Goal: Information Seeking & Learning: Learn about a topic

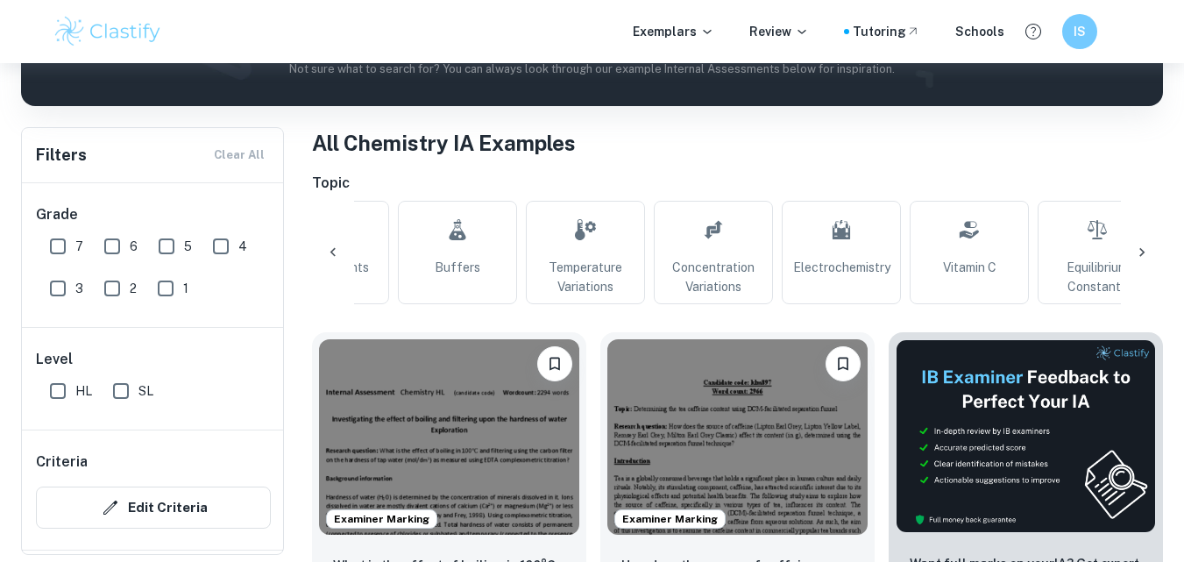
scroll to position [0, 340]
click at [587, 279] on span "Temperature Variations" at bounding box center [585, 277] width 103 height 39
type input "Temperature Variations"
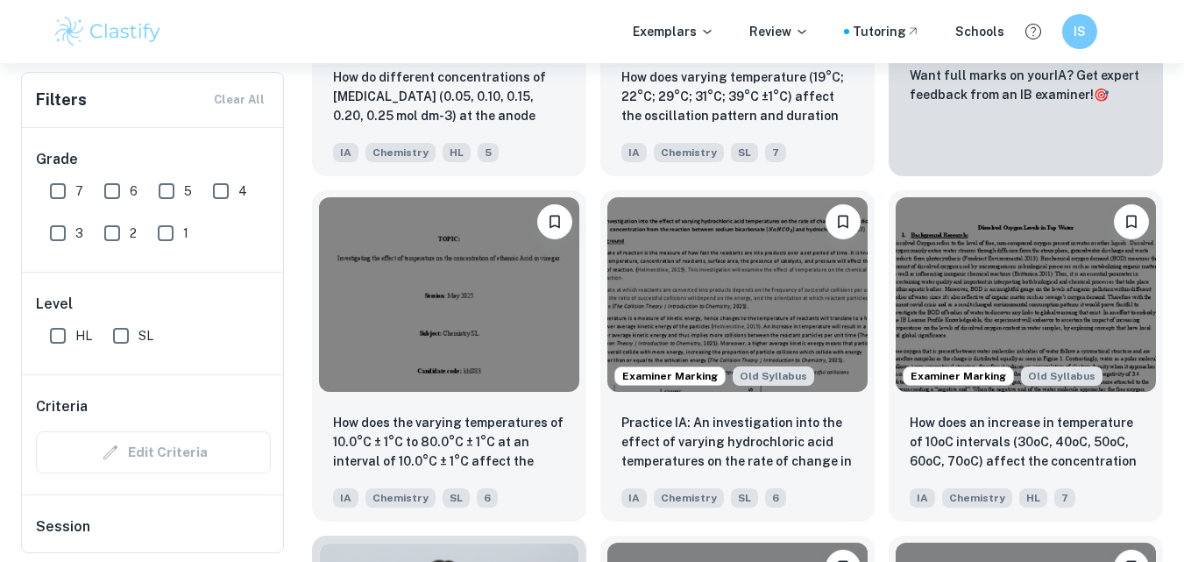
scroll to position [800, 0]
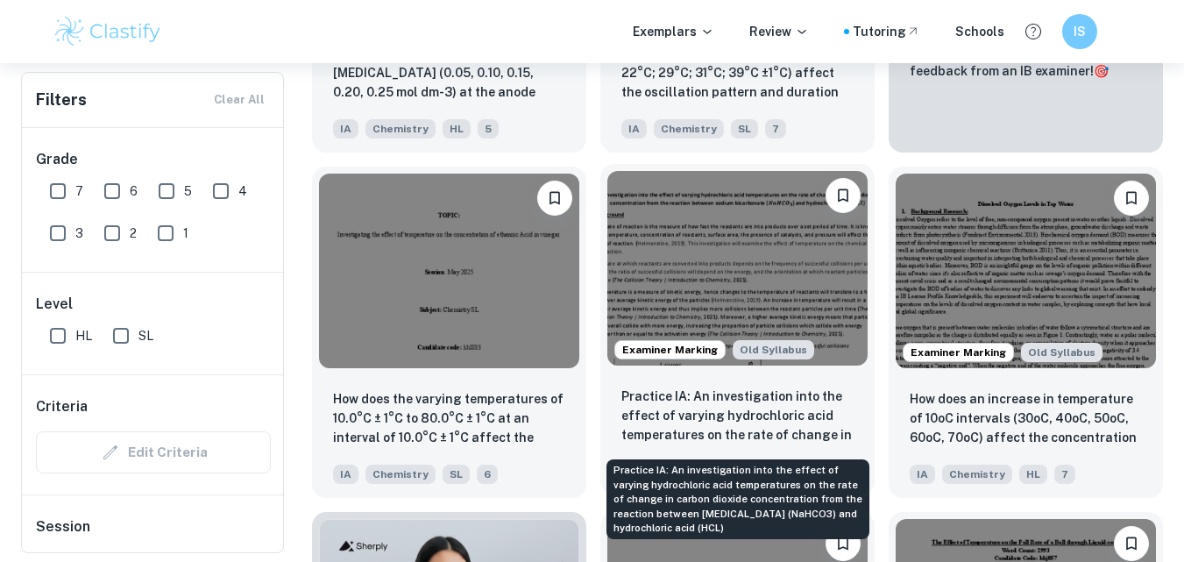
click at [641, 423] on p "Practice IA: An investigation into the effect of varying hydrochloric acid temp…" at bounding box center [737, 416] width 232 height 60
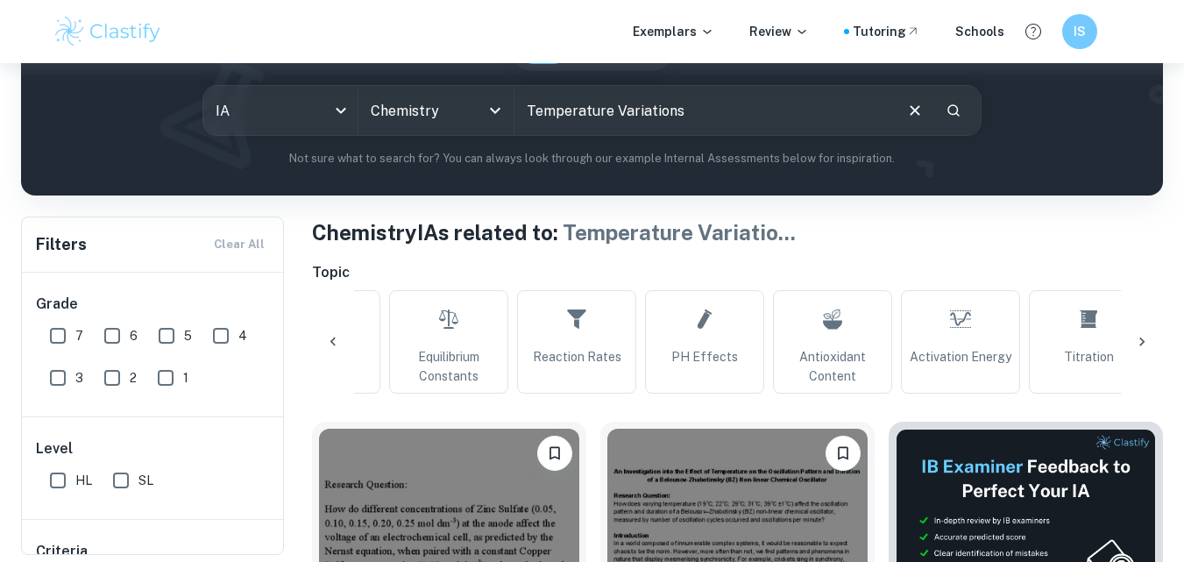
scroll to position [0, 993]
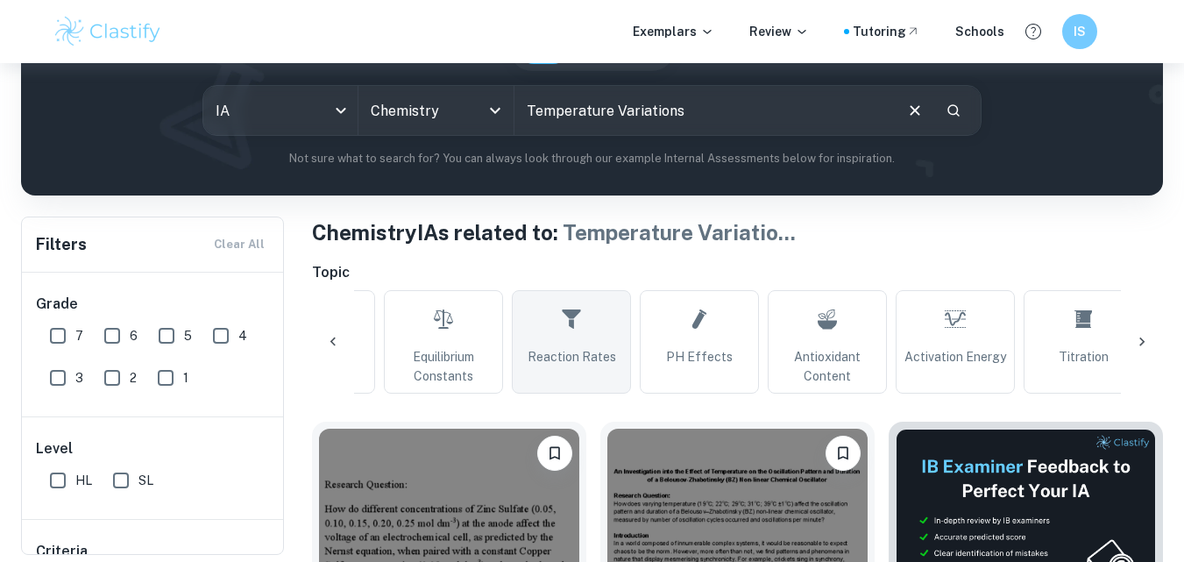
click at [573, 371] on link "Reaction Rates" at bounding box center [571, 341] width 119 height 103
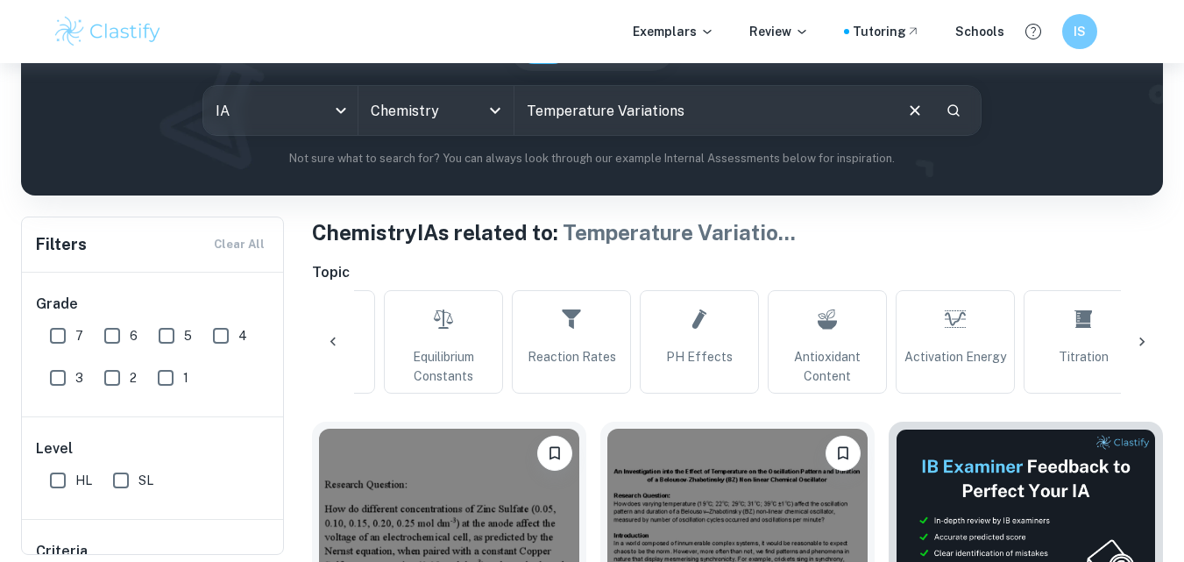
type input "Reaction Rates"
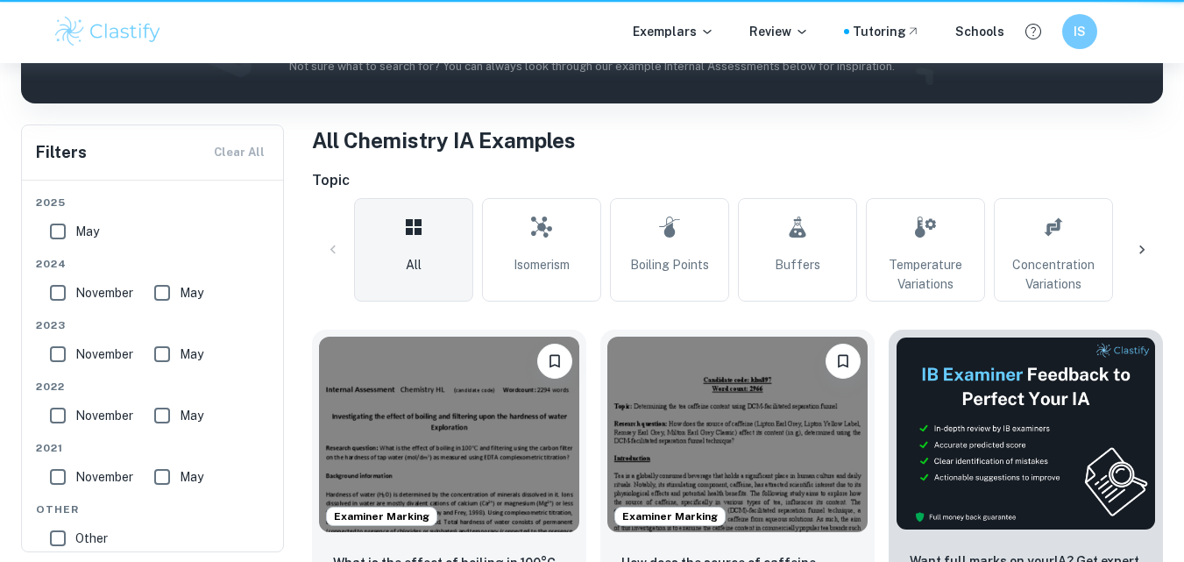
scroll to position [288, 0]
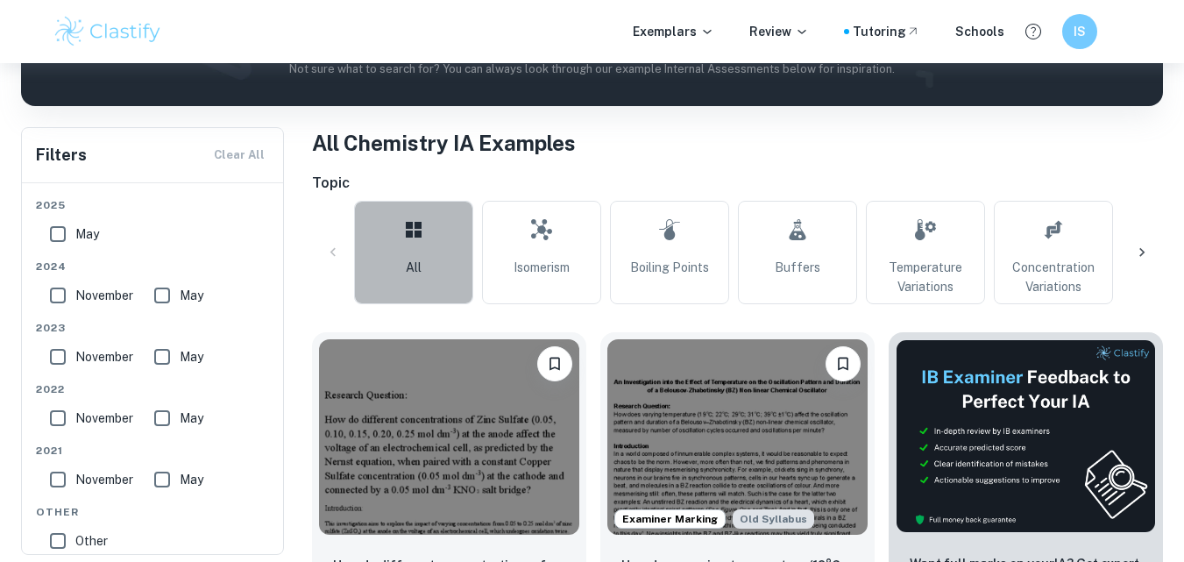
click at [402, 251] on link "All" at bounding box center [413, 252] width 119 height 103
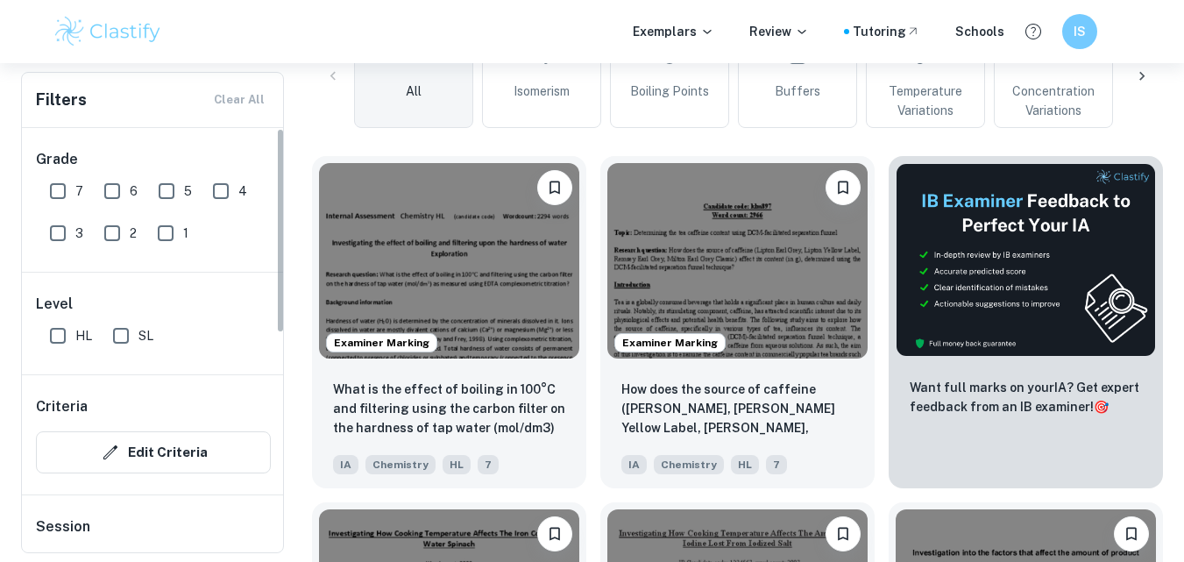
scroll to position [0, 0]
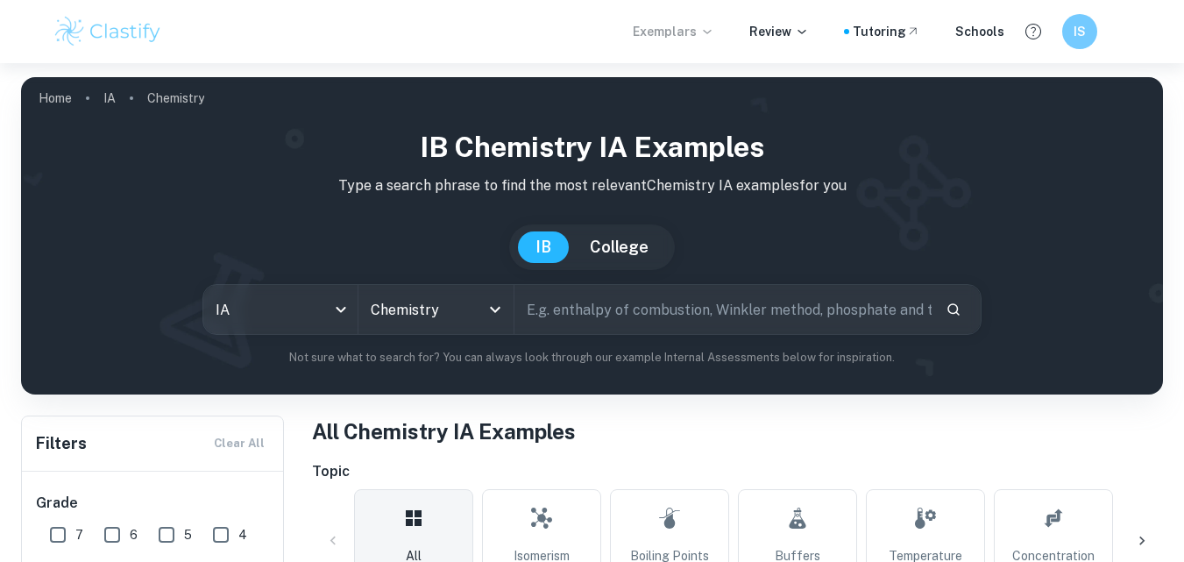
click at [701, 32] on p "Exemplars" at bounding box center [672, 31] width 81 height 19
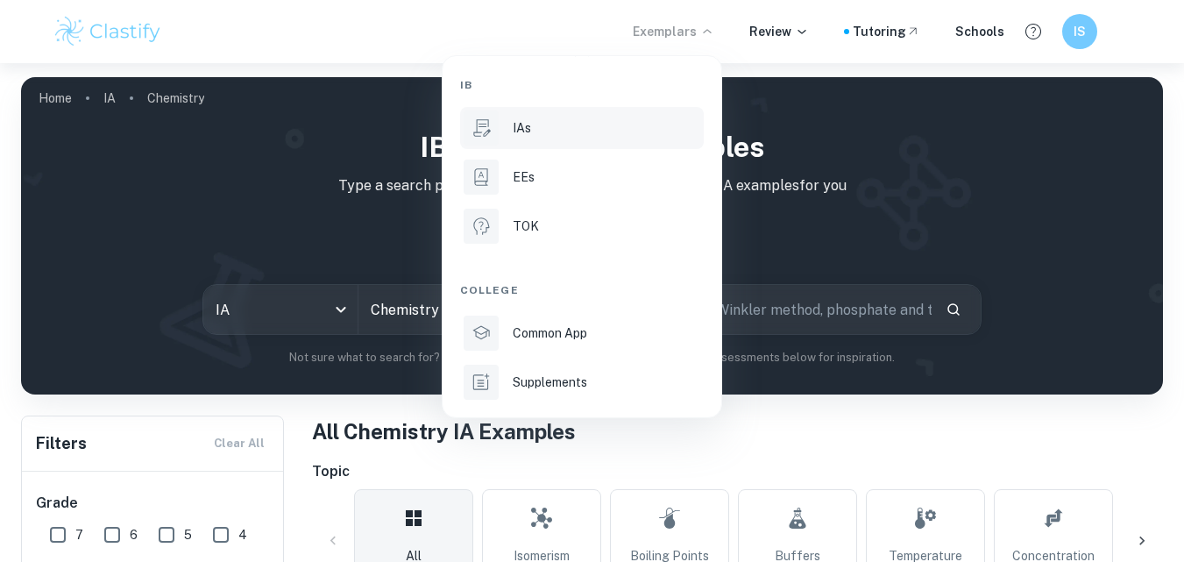
click at [508, 126] on li "IAs" at bounding box center [582, 128] width 244 height 42
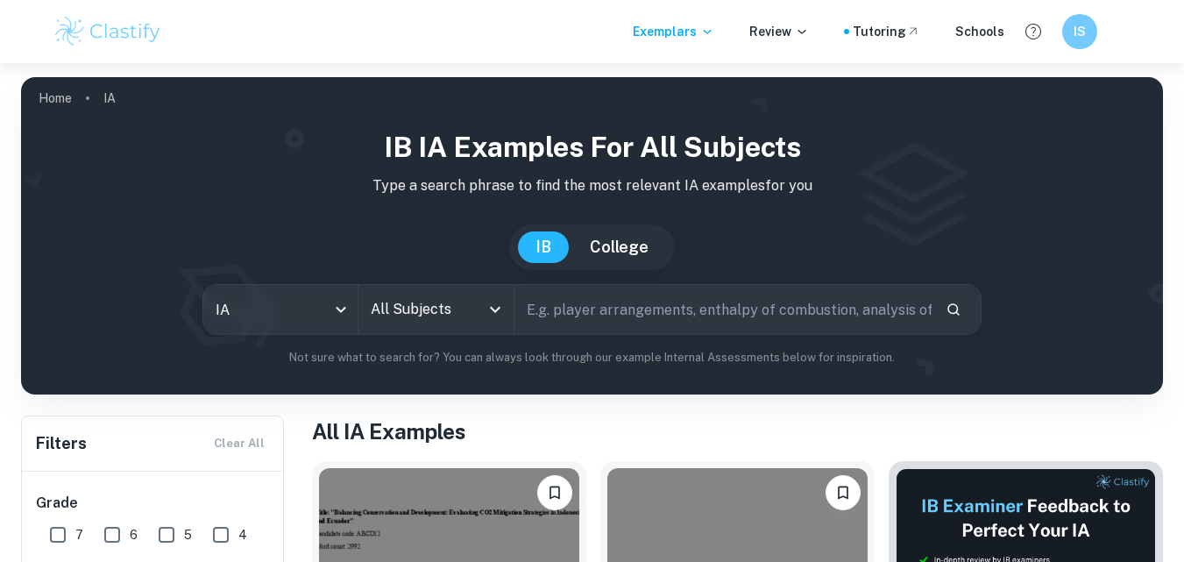
click at [651, 307] on input "text" at bounding box center [723, 309] width 418 height 49
type input "alcohol oxidation"
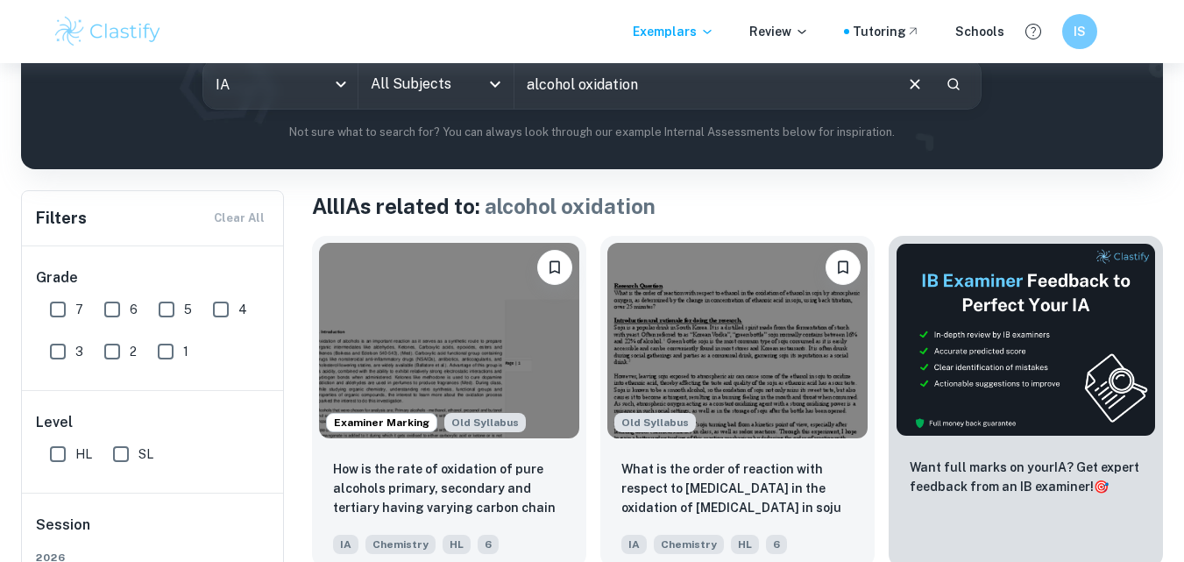
scroll to position [319, 0]
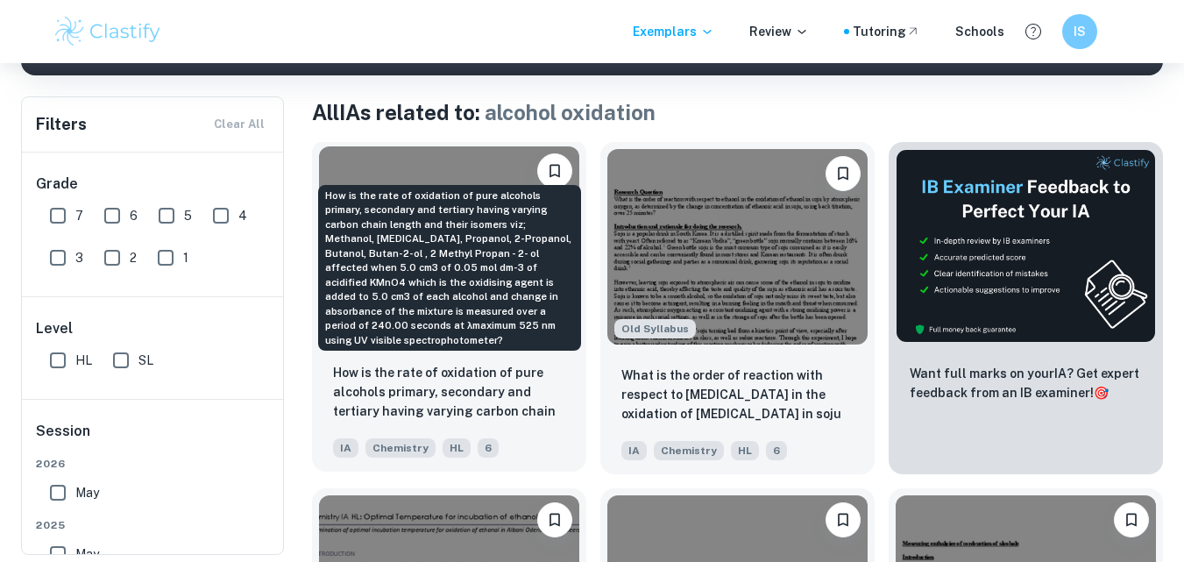
click at [467, 392] on p "How is the rate of oxidation of pure alcohols primary, secondary and tertiary h…" at bounding box center [449, 393] width 232 height 60
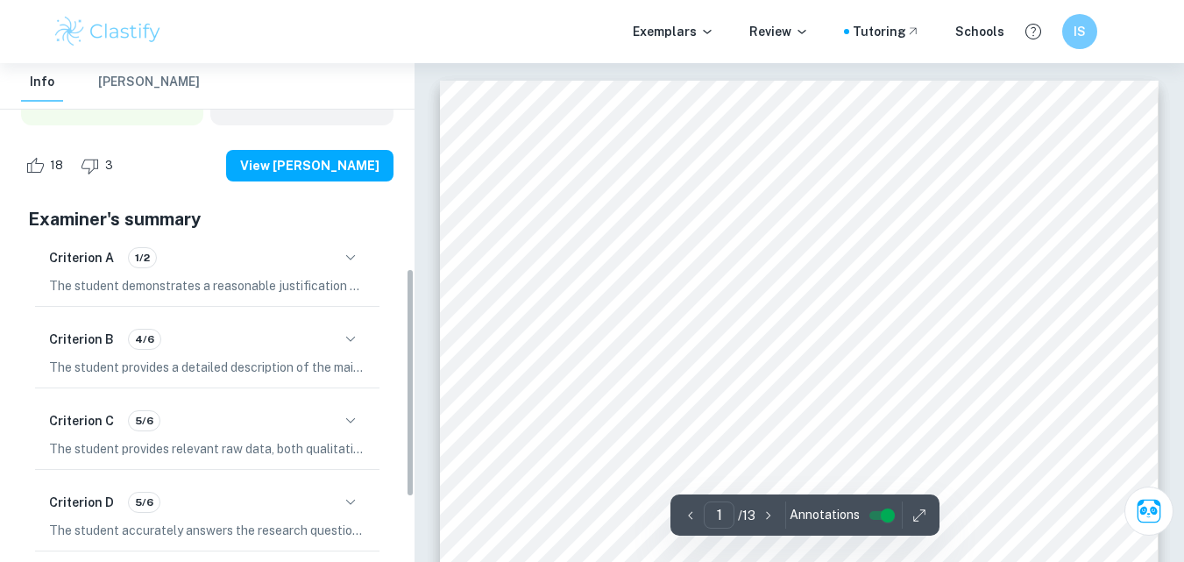
scroll to position [444, 0]
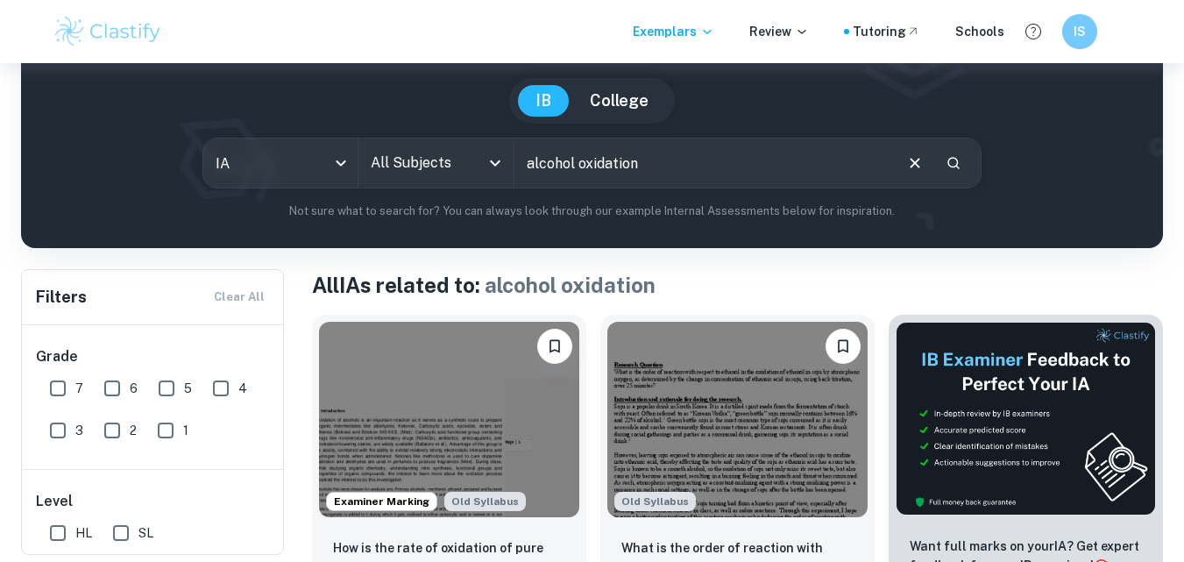
scroll to position [180, 0]
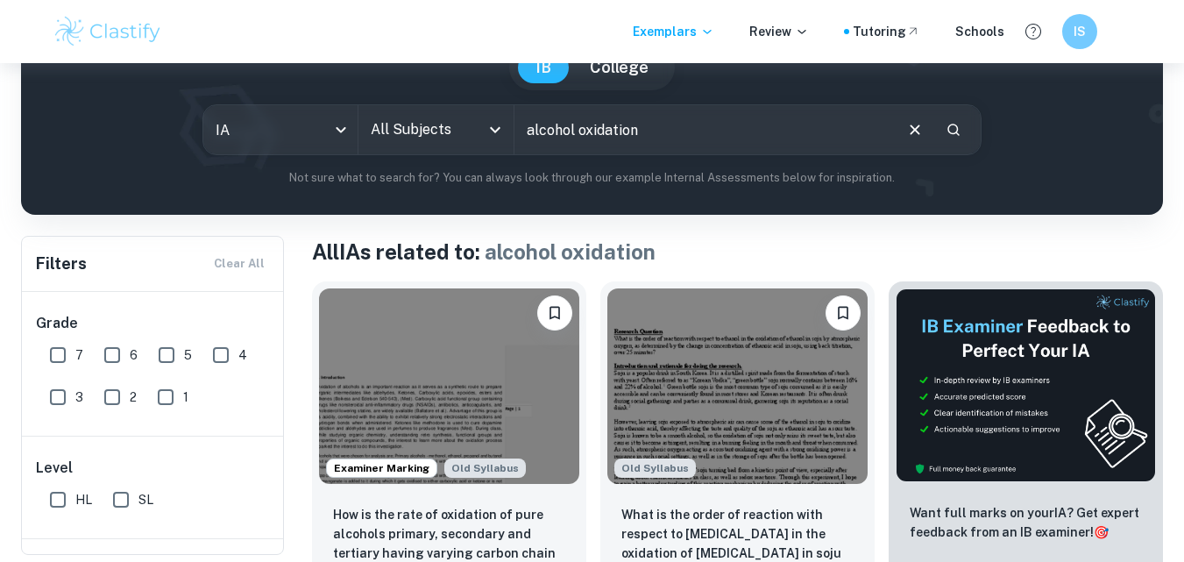
click at [526, 344] on img at bounding box center [449, 385] width 260 height 195
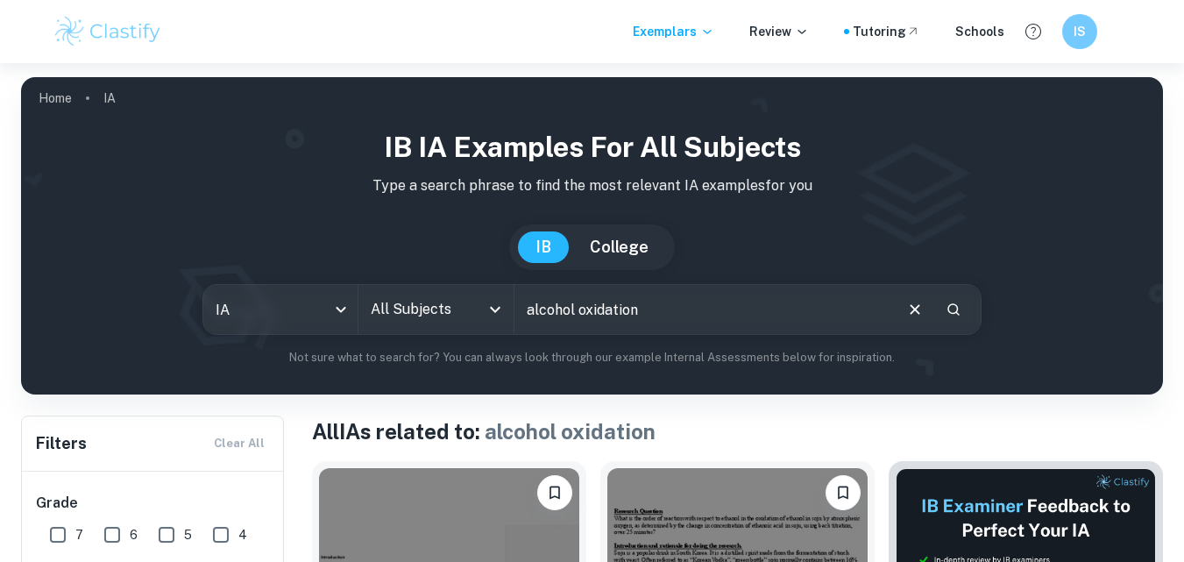
scroll to position [180, 0]
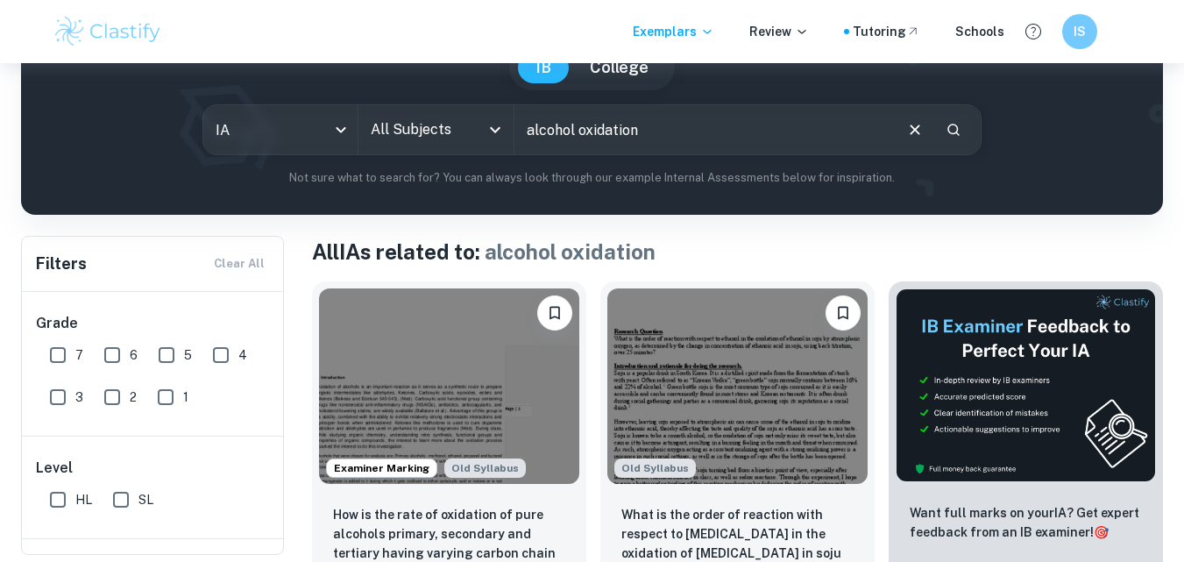
click at [644, 110] on input "alcohol oxidation" at bounding box center [703, 129] width 378 height 49
type input "a"
click at [60, 510] on input "HL" at bounding box center [57, 499] width 35 height 35
checkbox input "true"
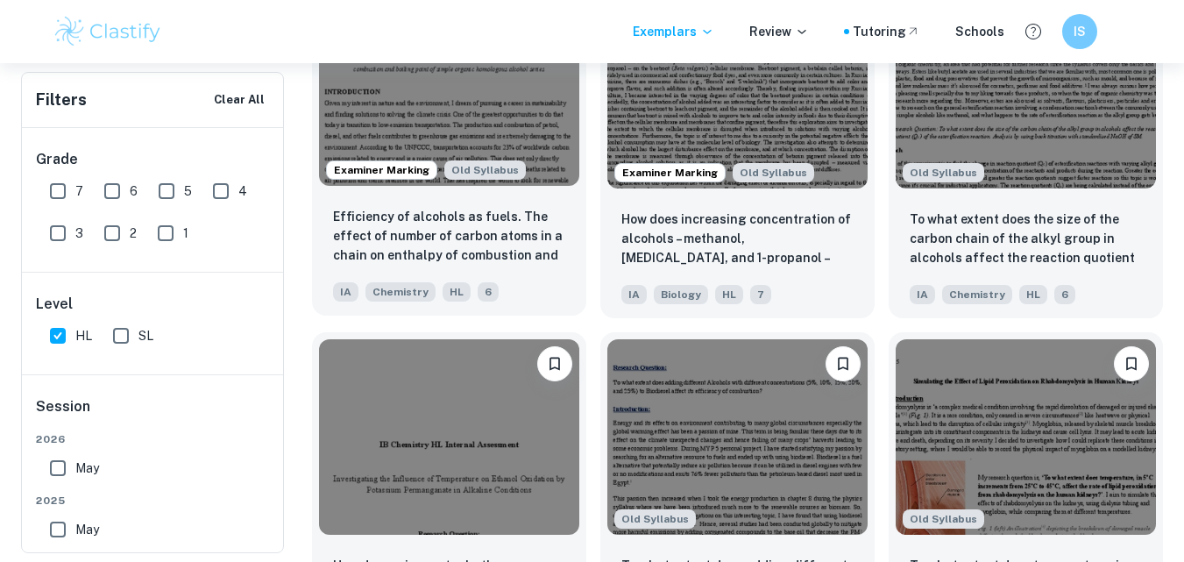
scroll to position [1512, 0]
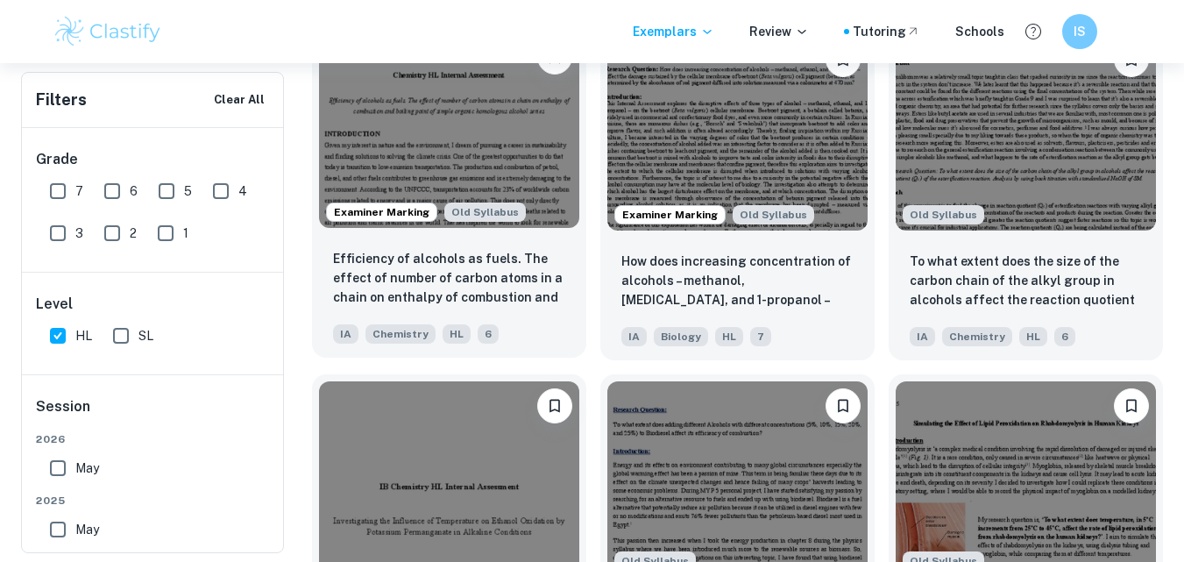
click at [426, 120] on img at bounding box center [449, 129] width 260 height 195
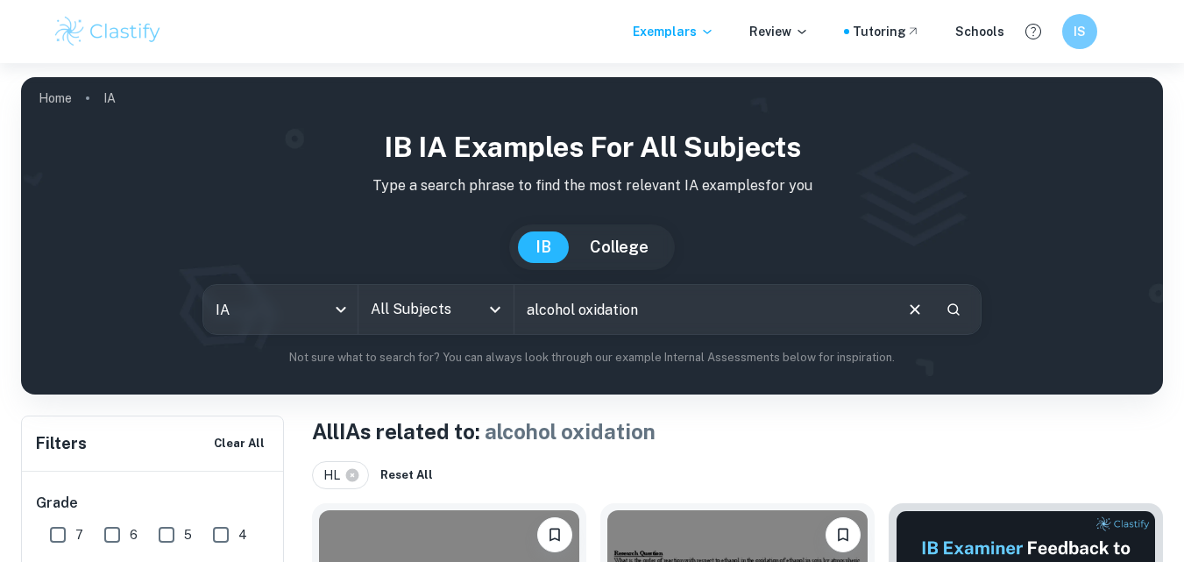
click at [654, 314] on input "alcohol oxidation" at bounding box center [703, 309] width 378 height 49
type input "a"
click at [918, 307] on icon "Clear" at bounding box center [915, 309] width 10 height 10
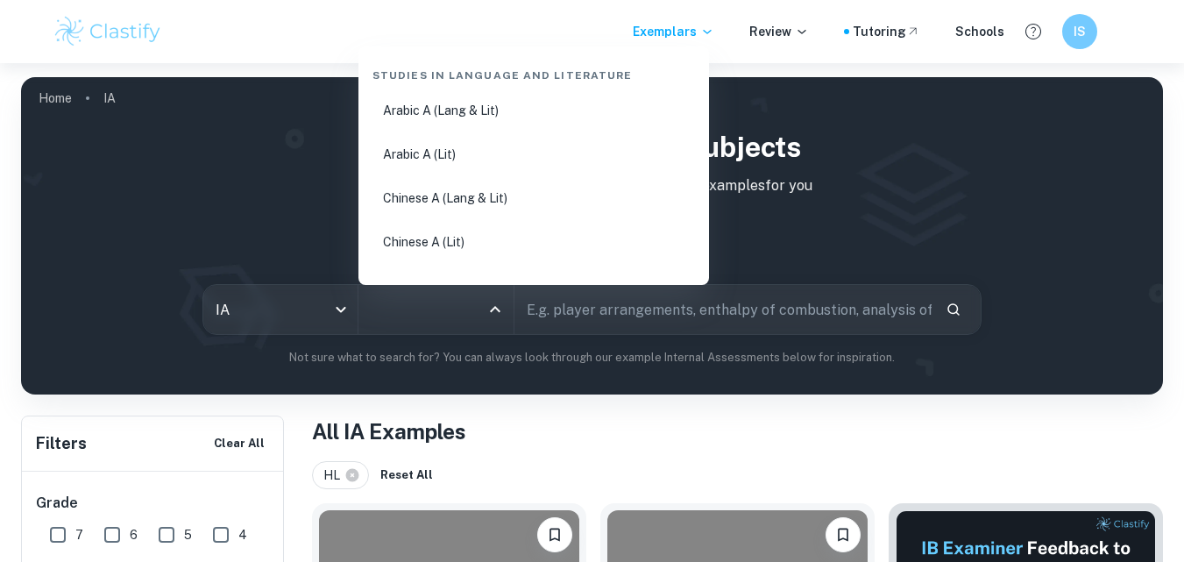
click at [453, 303] on input "All Subjects" at bounding box center [422, 309] width 113 height 33
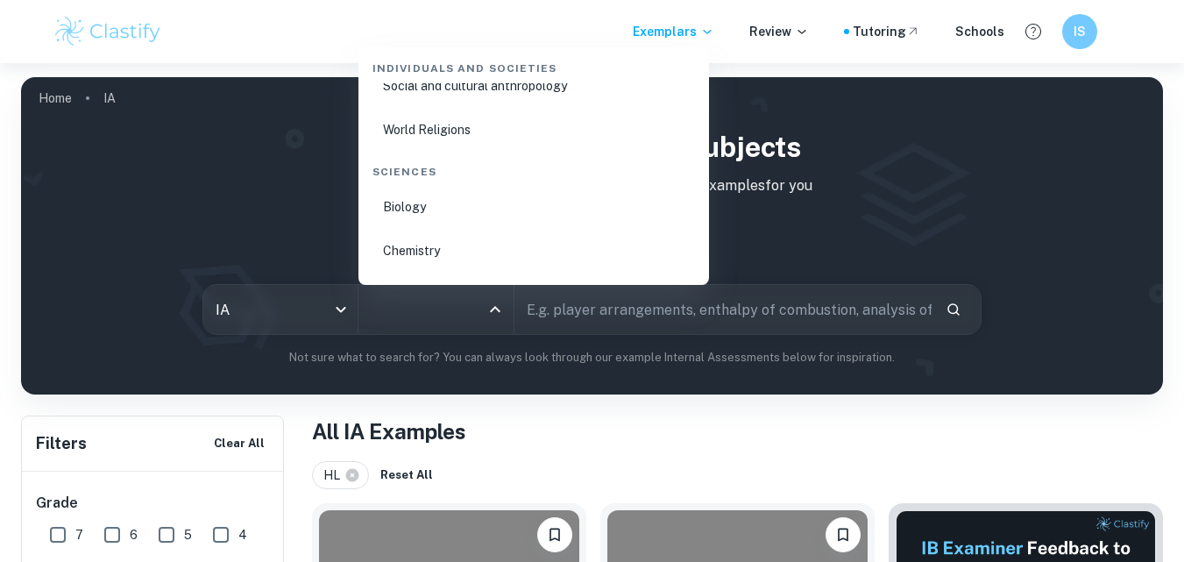
scroll to position [2632, 0]
click at [448, 244] on li "Chemistry" at bounding box center [533, 250] width 336 height 40
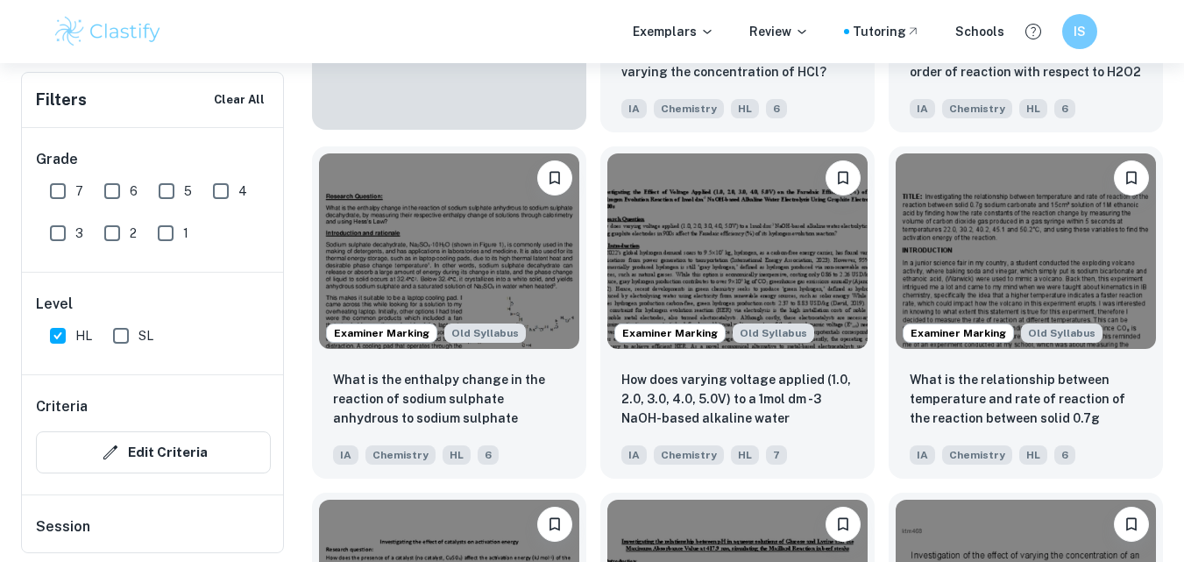
scroll to position [1591, 0]
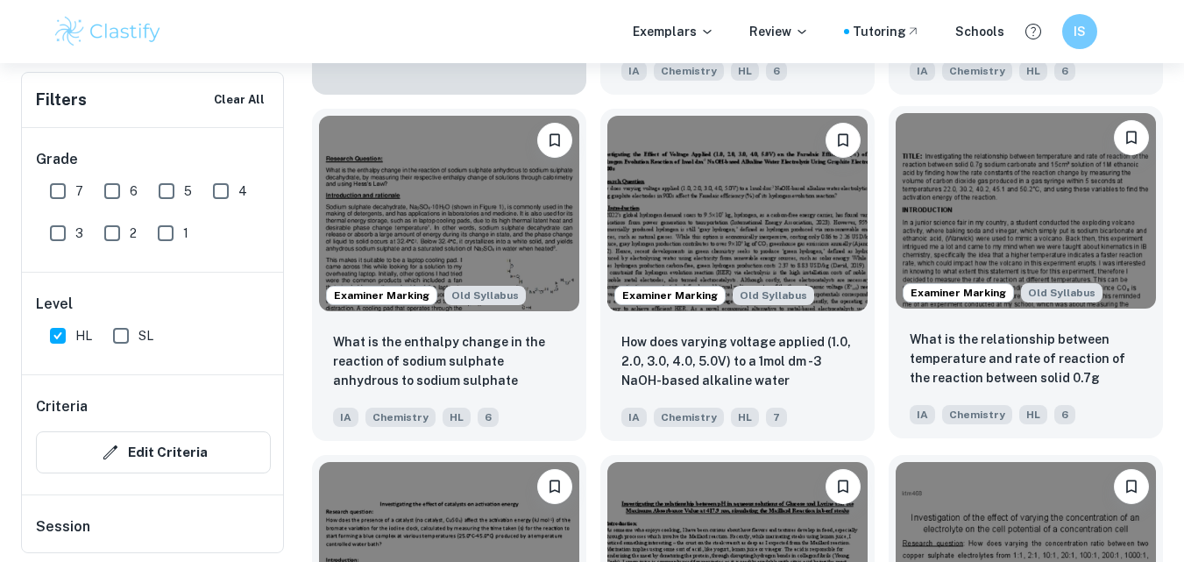
click at [1000, 202] on img at bounding box center [1025, 210] width 260 height 195
